Goal: Transaction & Acquisition: Book appointment/travel/reservation

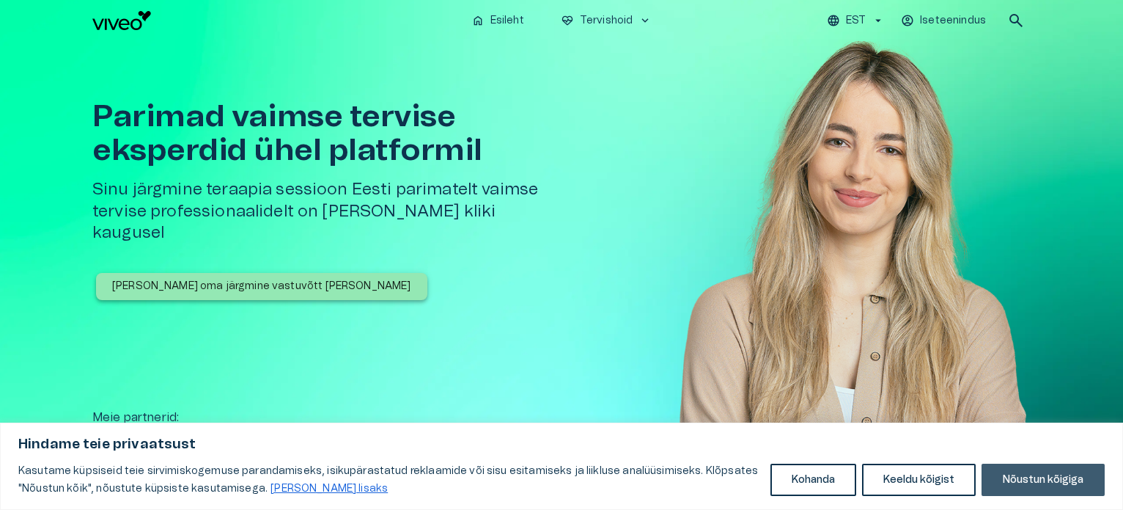
click at [1044, 486] on button "Nõustun kõigiga" at bounding box center [1043, 479] width 123 height 32
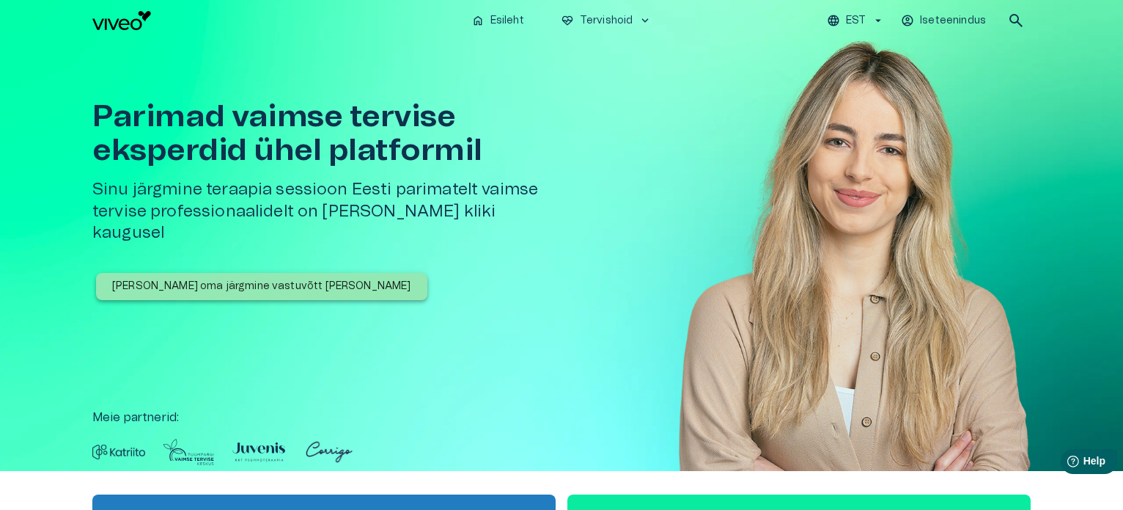
scroll to position [220, 0]
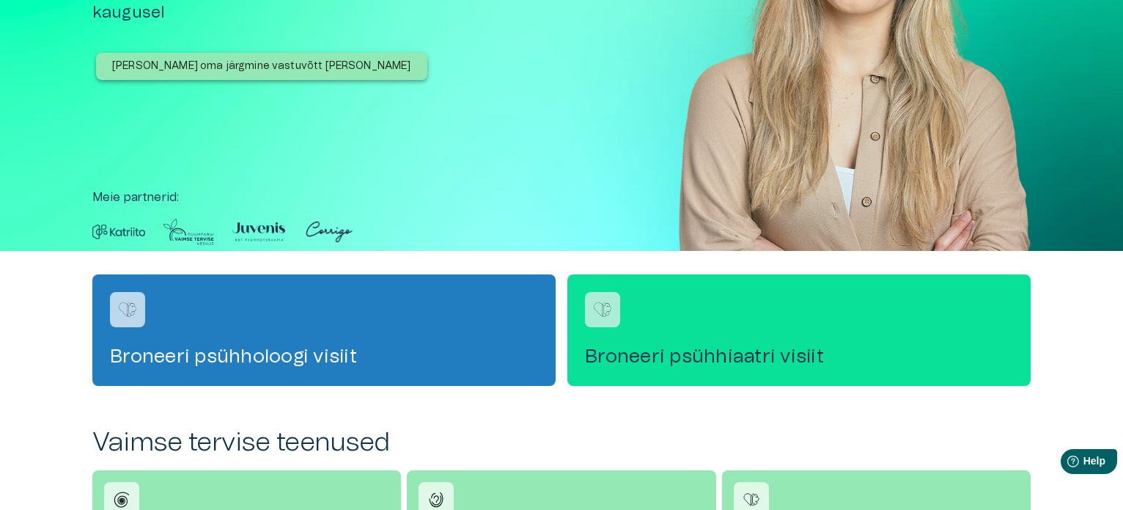
click at [683, 356] on h4 "Broneeri psühhiaatri visiit" at bounding box center [799, 356] width 428 height 23
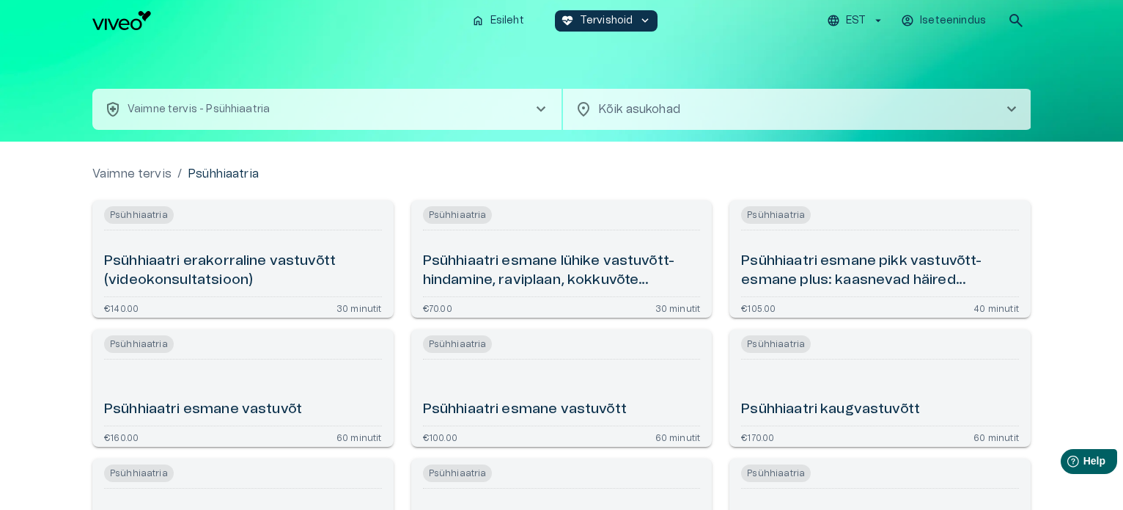
click at [236, 274] on h6 "Psühhiaatri erakorraline vastuvõtt (videokonsultatsioon)" at bounding box center [243, 271] width 278 height 39
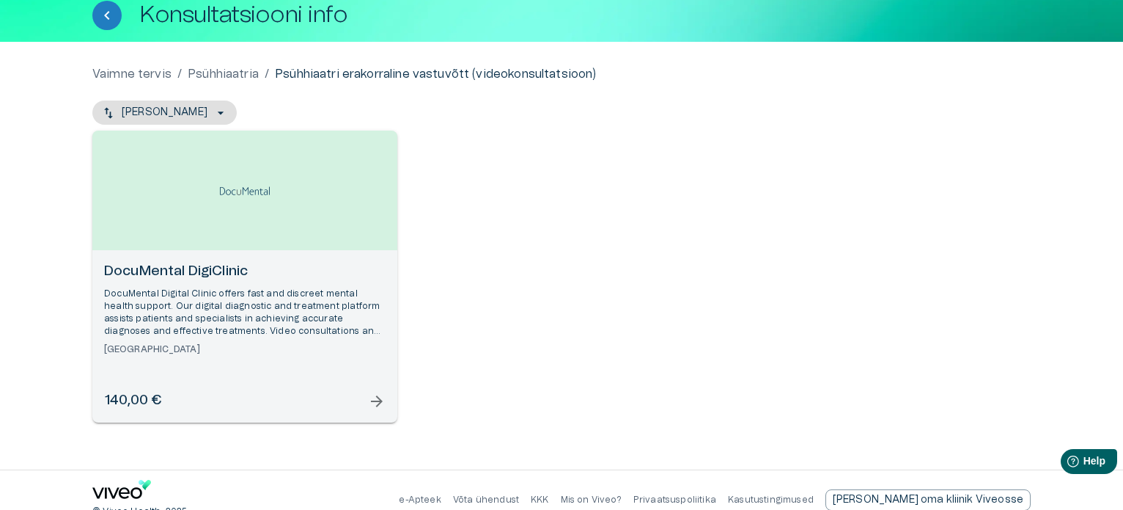
scroll to position [107, 0]
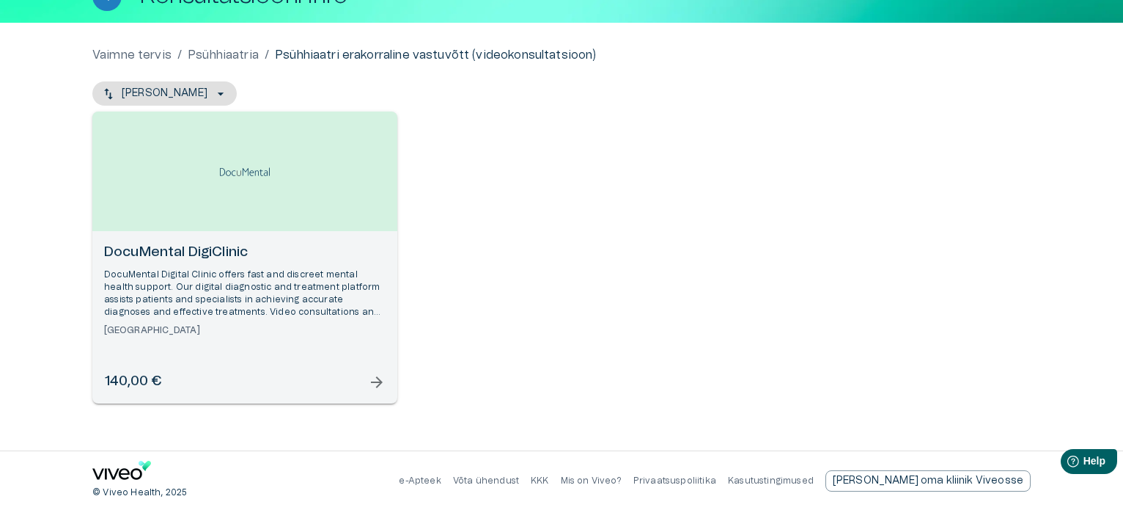
click at [150, 378] on h6 "140,00 €" at bounding box center [132, 382] width 57 height 20
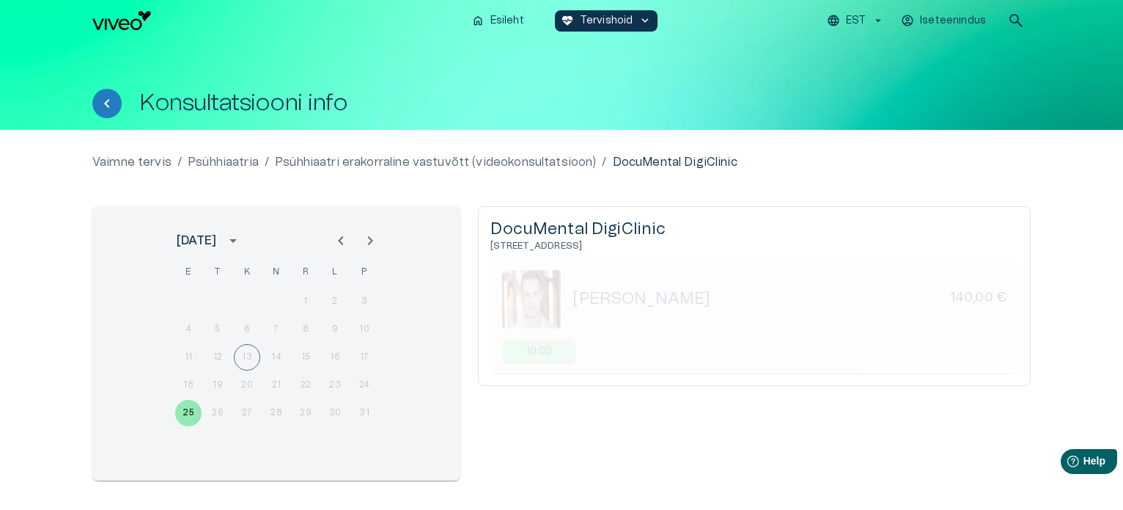
click at [250, 359] on div "11 12 13 14 15 16 17" at bounding box center [276, 357] width 235 height 26
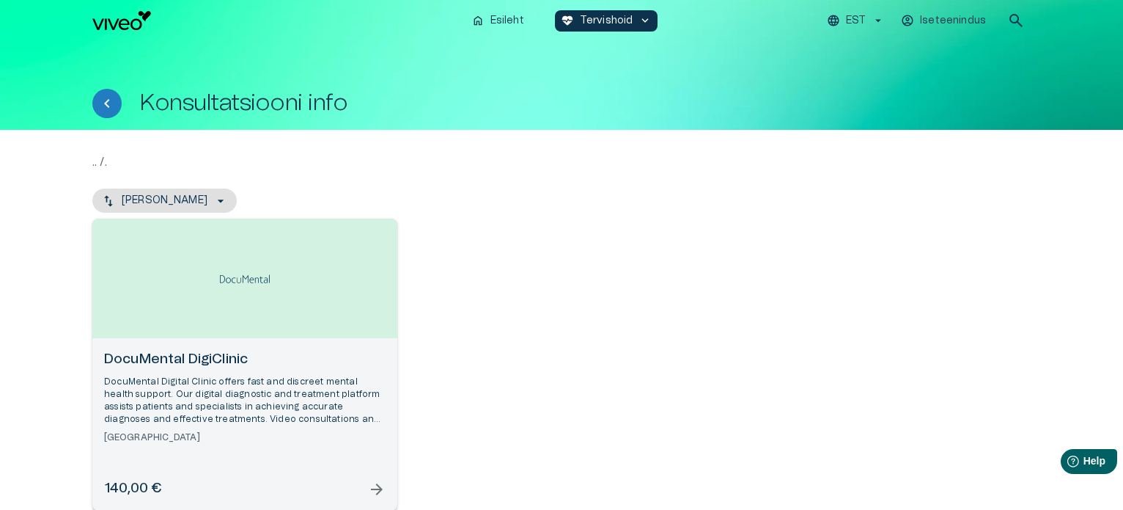
scroll to position [18, 0]
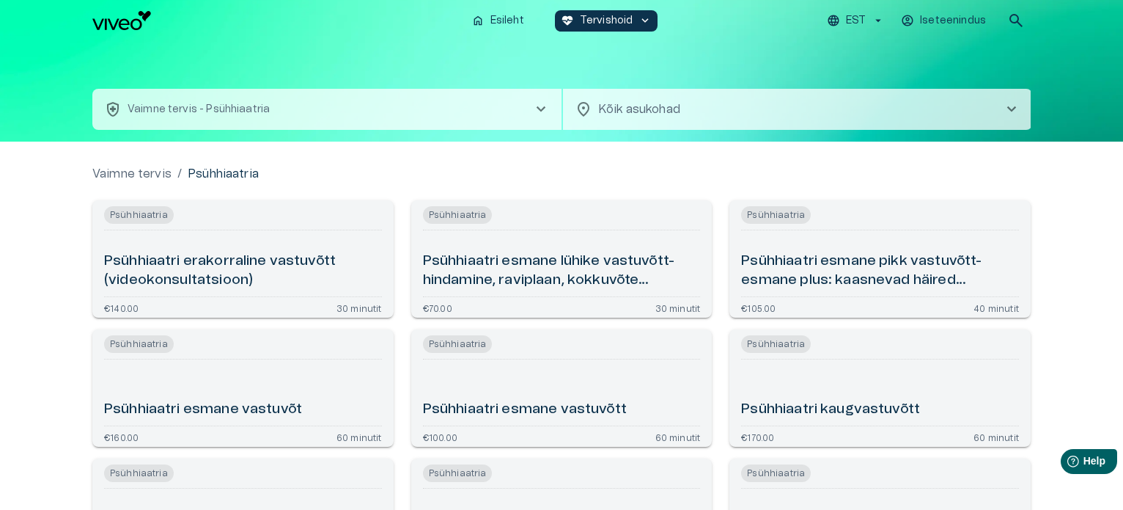
click at [565, 286] on h6 "Psühhiaatri esmane lühike vastuvõtt- hindamine, raviplaan, kokkuvõte (videokons…" at bounding box center [562, 271] width 278 height 39
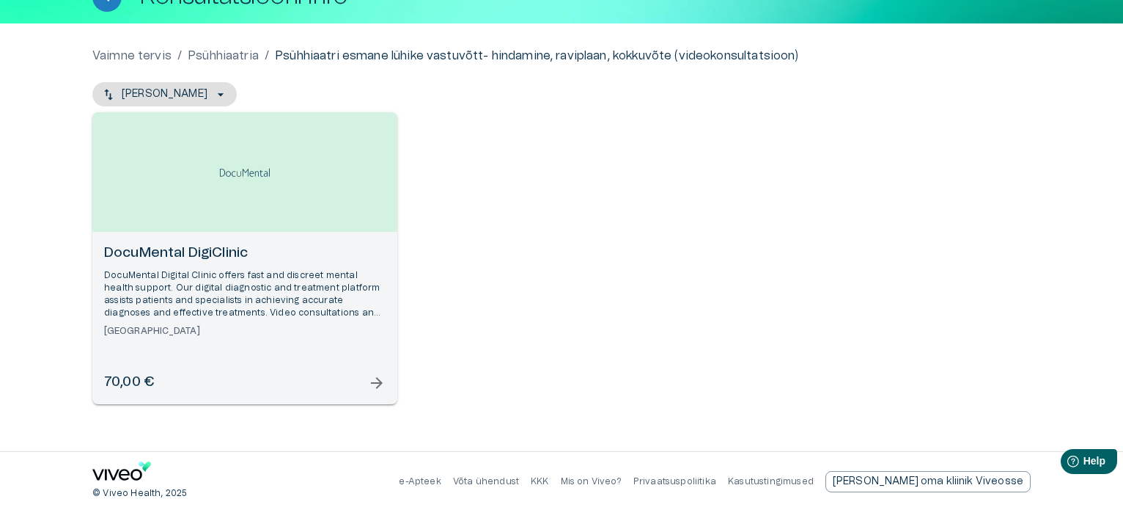
scroll to position [107, 0]
click at [187, 381] on div "70,00 € arrow_forward" at bounding box center [245, 382] width 282 height 20
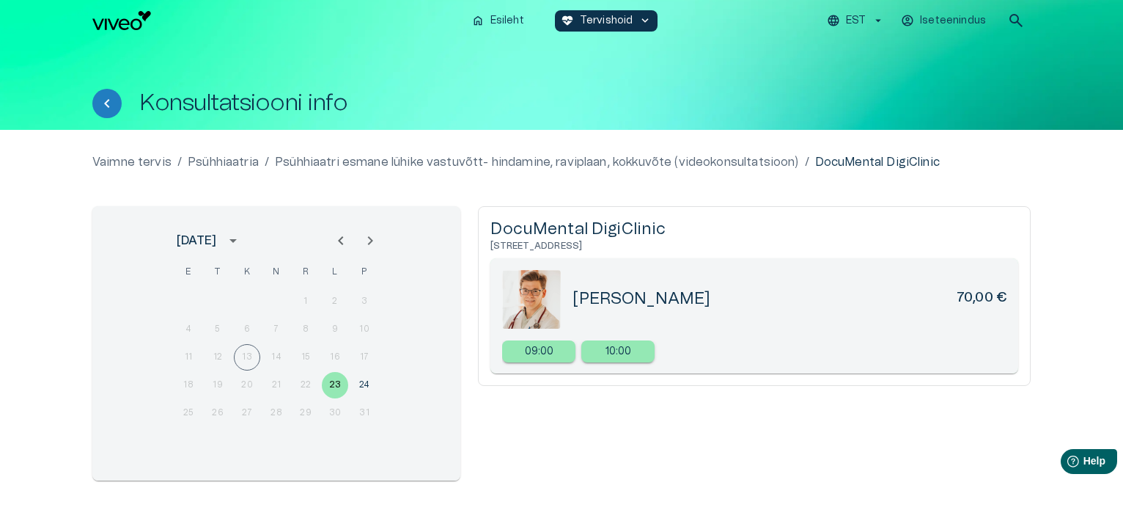
scroll to position [18, 0]
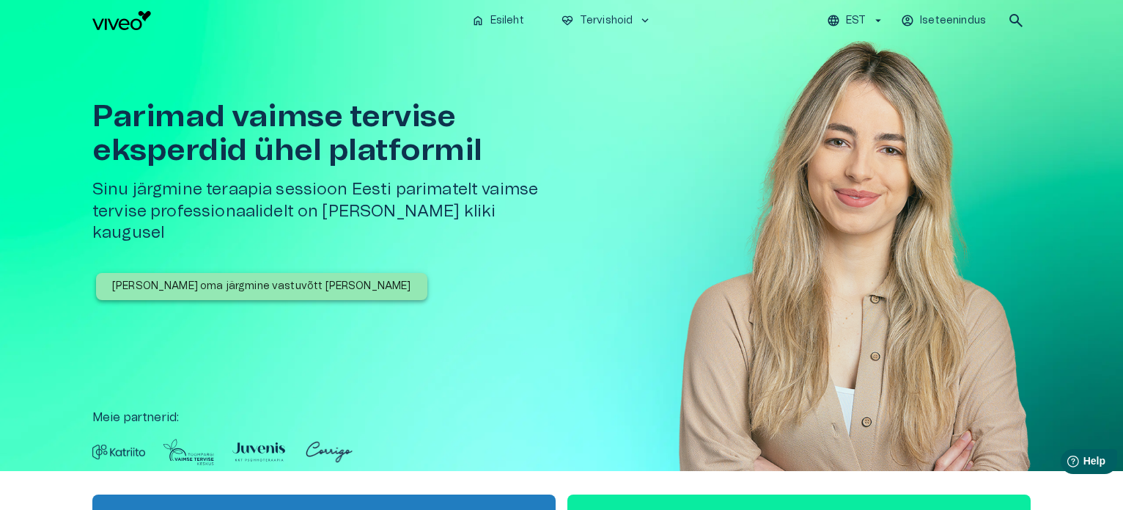
scroll to position [220, 0]
